Goal: Use online tool/utility: Utilize a website feature to perform a specific function

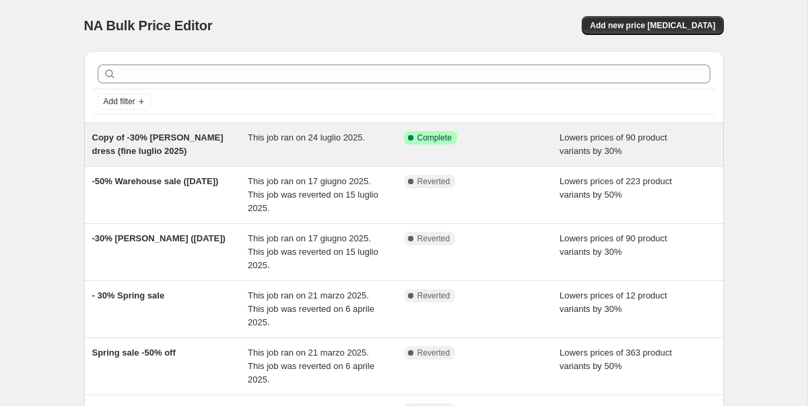
click at [157, 155] on div "Copy of -30% Annie dress (fine luglio 2025)" at bounding box center [170, 144] width 156 height 27
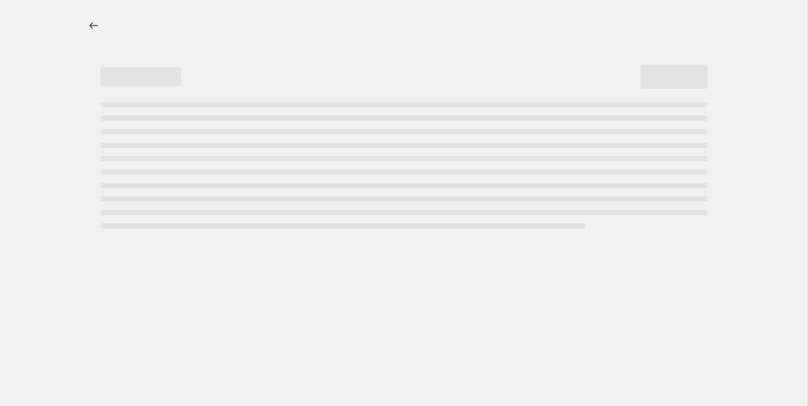
select select "percentage"
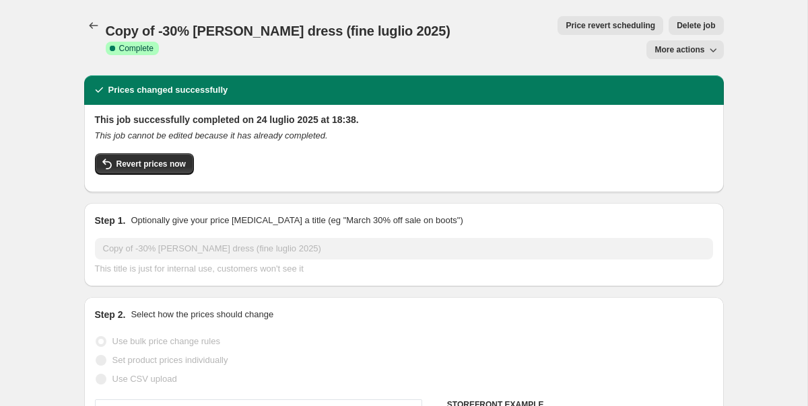
select select "collection"
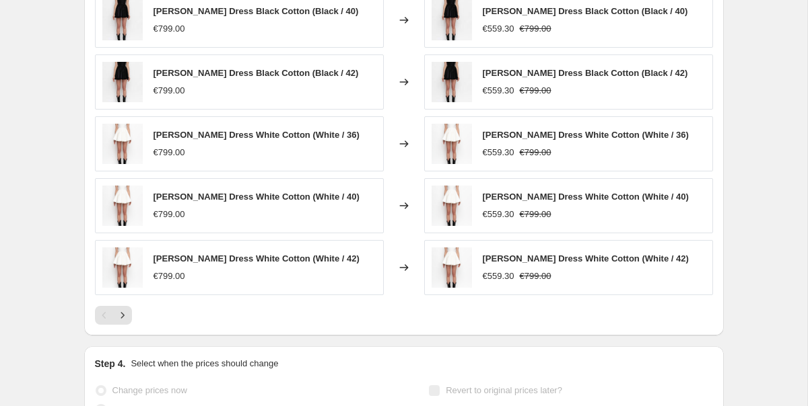
scroll to position [1188, 0]
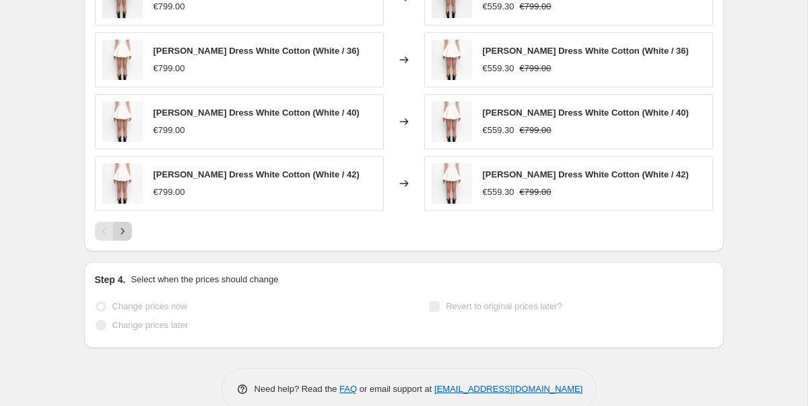
click at [124, 225] on icon "Next" at bounding box center [122, 231] width 13 height 13
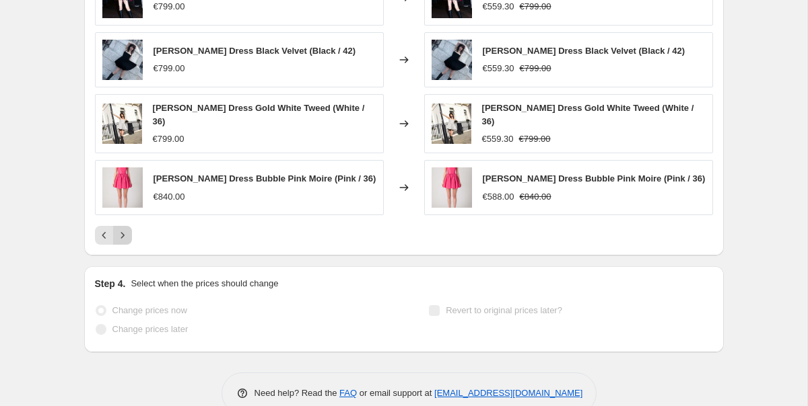
click at [124, 229] on icon "Next" at bounding box center [122, 235] width 13 height 13
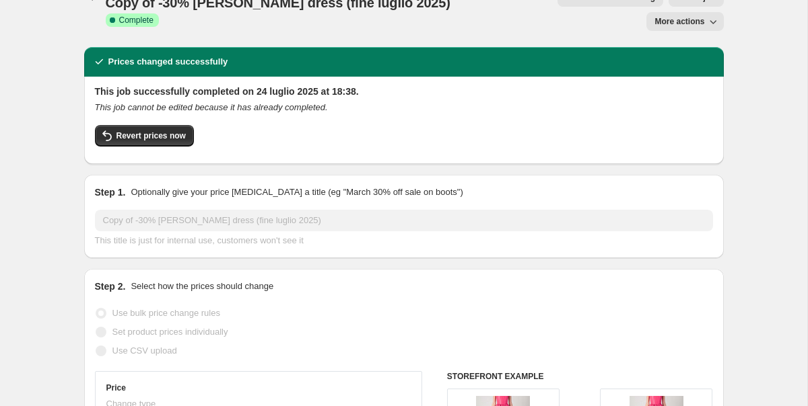
scroll to position [0, 0]
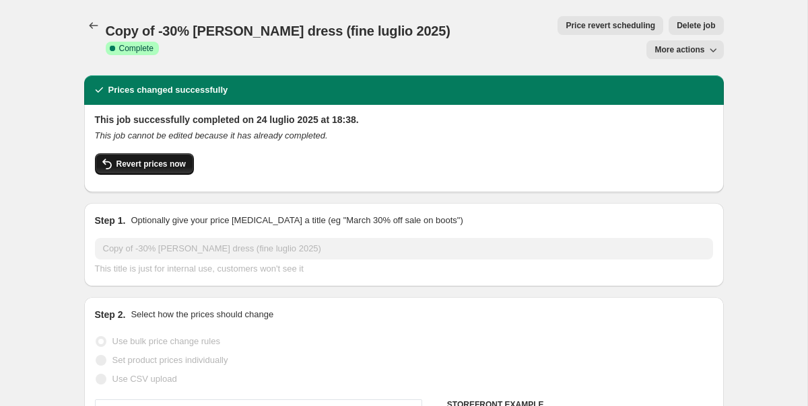
click at [155, 159] on span "Revert prices now" at bounding box center [150, 164] width 69 height 11
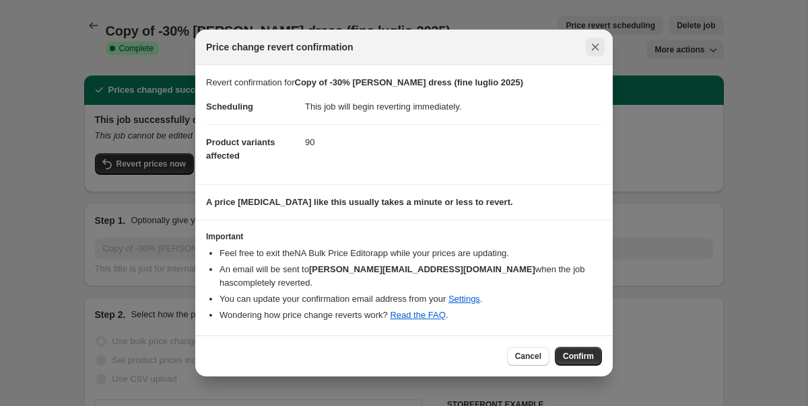
click at [594, 54] on icon "Close" at bounding box center [594, 46] width 13 height 13
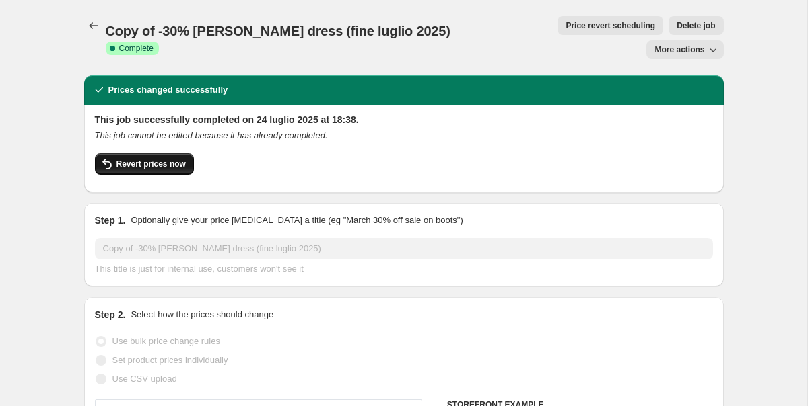
click at [168, 159] on span "Revert prices now" at bounding box center [150, 164] width 69 height 11
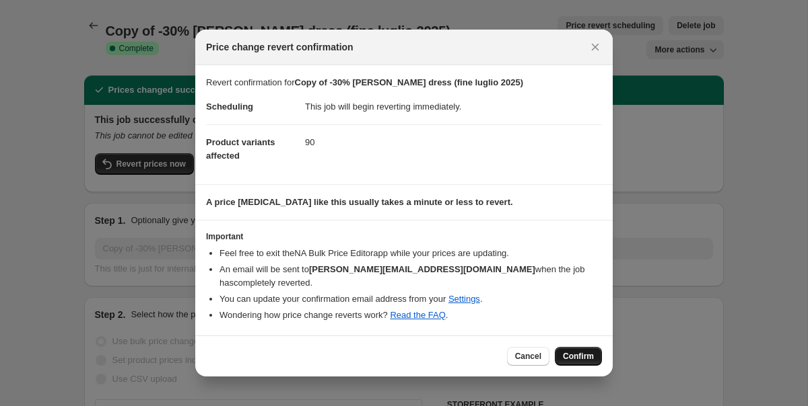
click at [583, 351] on span "Confirm" at bounding box center [578, 356] width 31 height 11
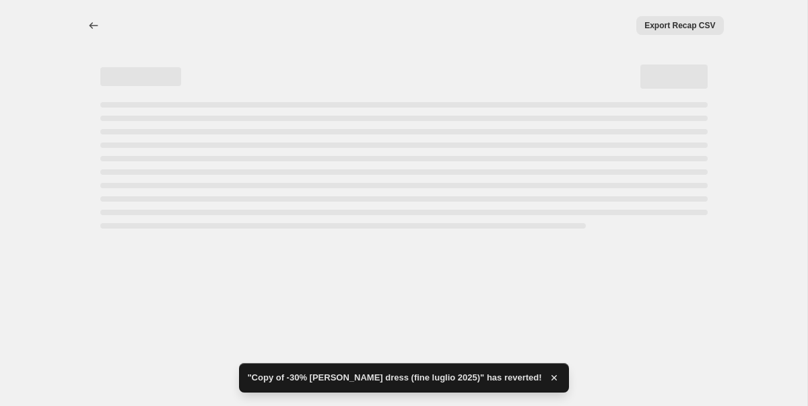
select select "percentage"
select select "collection"
